Goal: Task Accomplishment & Management: Use online tool/utility

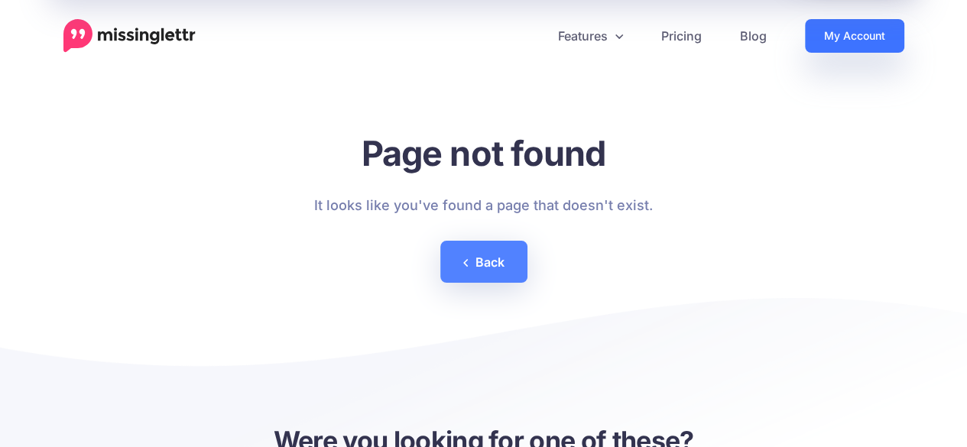
click at [811, 28] on link "My Account" at bounding box center [854, 36] width 99 height 34
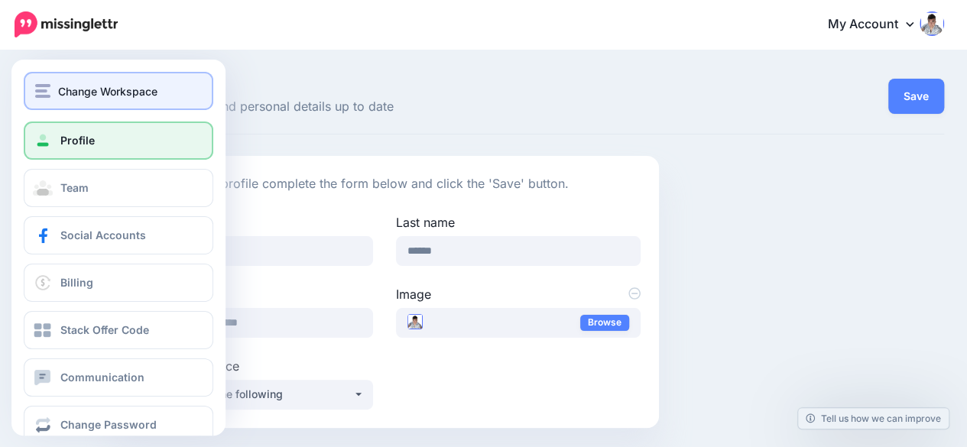
click at [27, 85] on button "Change Workspace" at bounding box center [119, 91] width 190 height 38
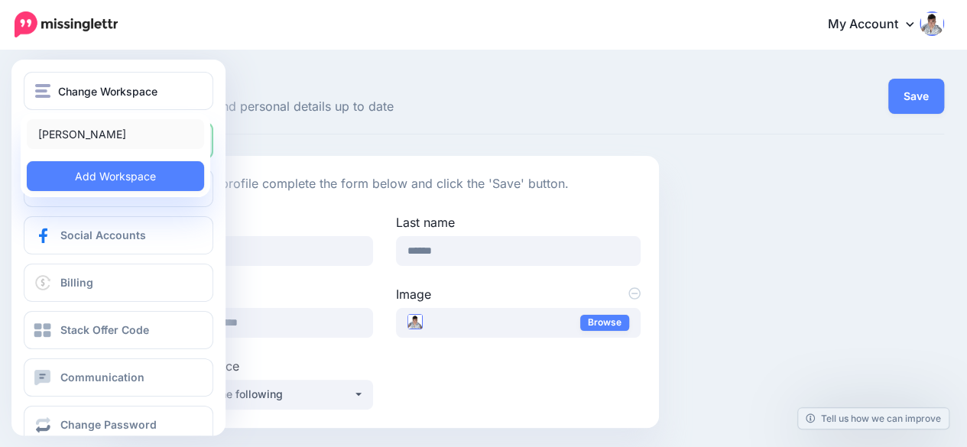
click at [59, 135] on link "Enda Cusack" at bounding box center [115, 134] width 177 height 30
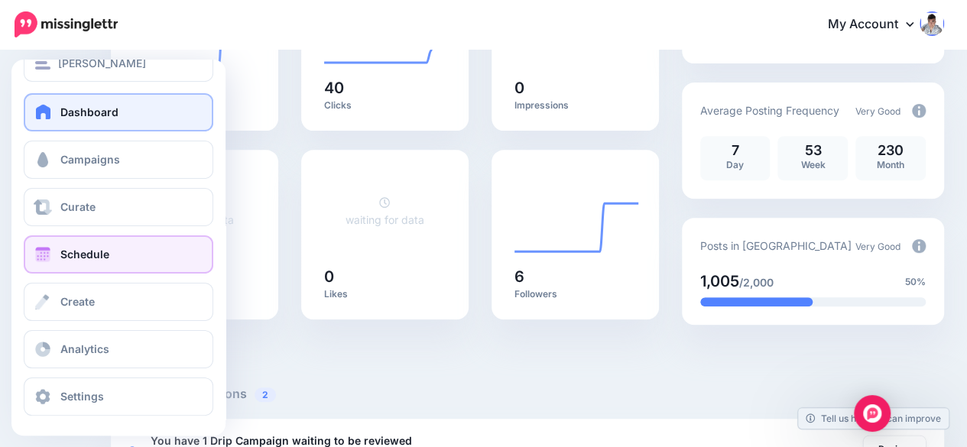
scroll to position [29, 0]
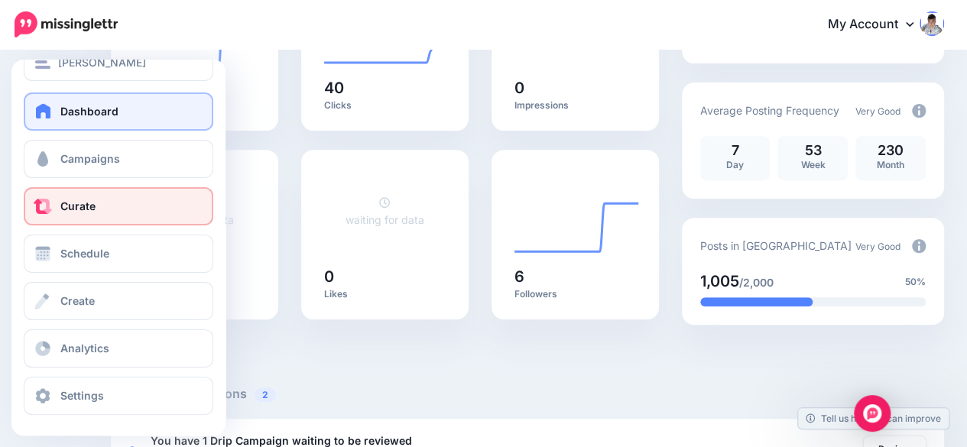
click at [115, 218] on link "Curate" at bounding box center [119, 206] width 190 height 38
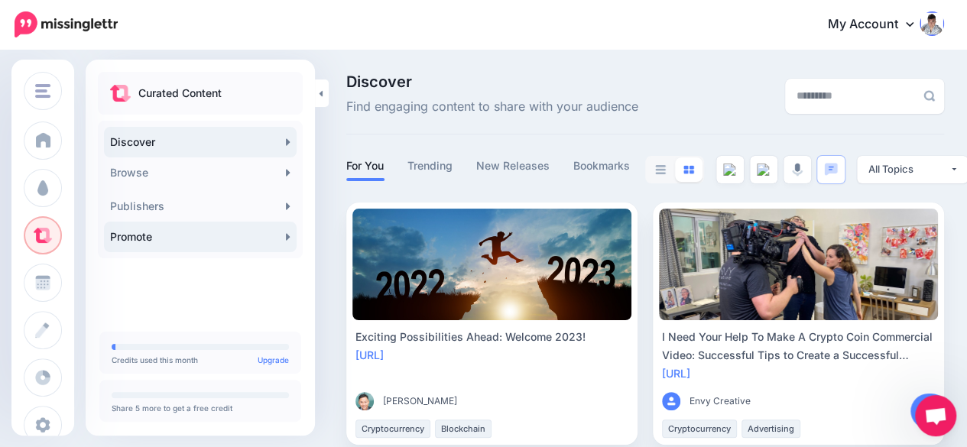
click at [148, 233] on link "Promote" at bounding box center [200, 237] width 193 height 31
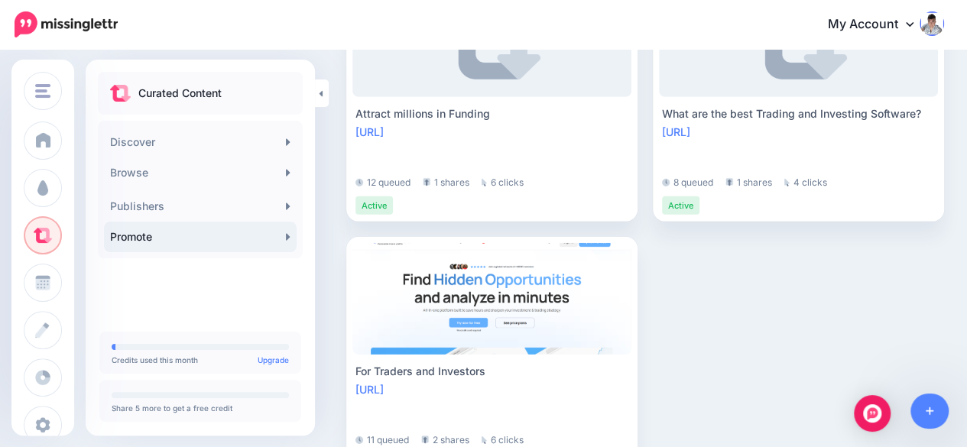
scroll to position [2285, 0]
